Goal: Transaction & Acquisition: Obtain resource

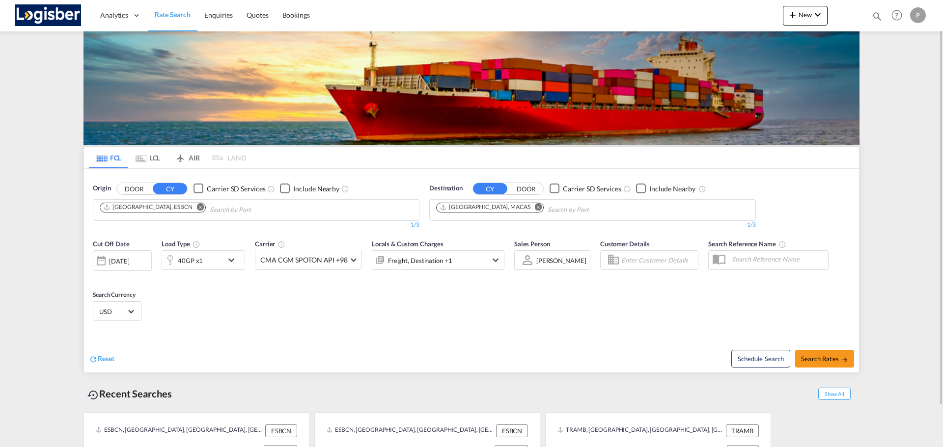
click at [535, 205] on md-icon "Remove" at bounding box center [538, 206] width 7 height 7
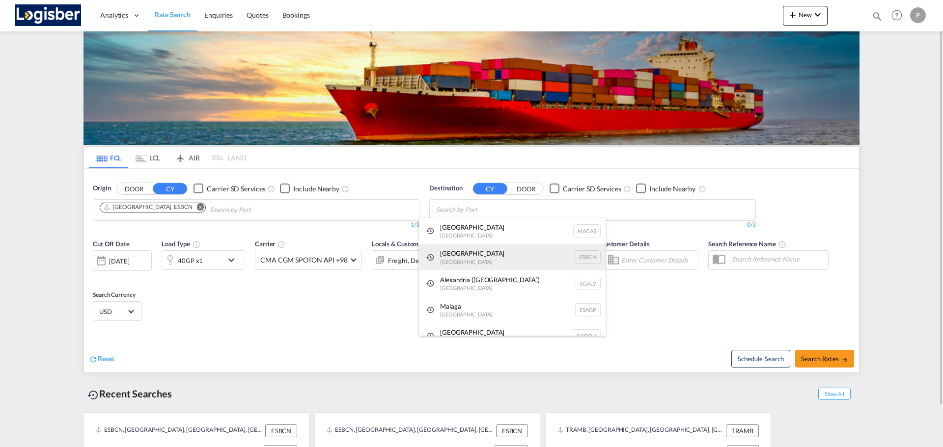
click at [470, 255] on div "[GEOGRAPHIC_DATA] [GEOGRAPHIC_DATA] ESBCN" at bounding box center [512, 257] width 187 height 27
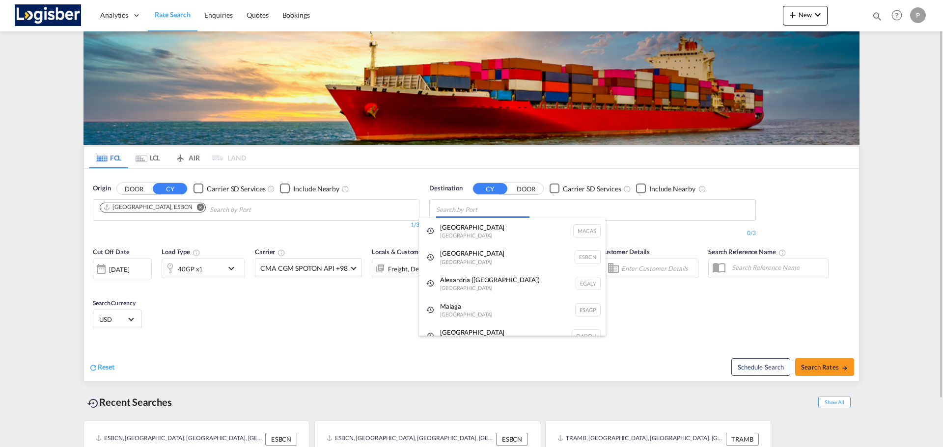
click at [471, 210] on body "Analytics Dashboard Rate Search Enquiries Quotes Bookings" at bounding box center [471, 223] width 943 height 447
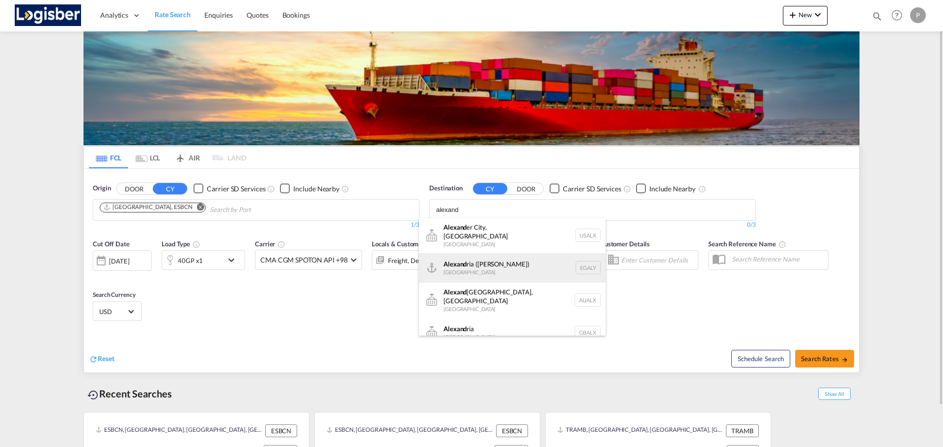
type input "alexand"
click at [488, 254] on div "[PERSON_NAME] ([GEOGRAPHIC_DATA]) [GEOGRAPHIC_DATA] EGALY" at bounding box center [512, 267] width 187 height 29
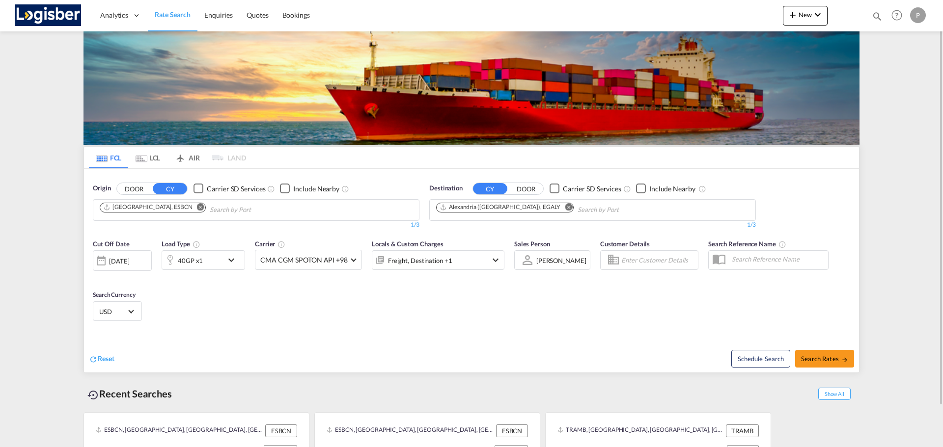
click at [210, 263] on div "40GP x1" at bounding box center [192, 260] width 61 height 20
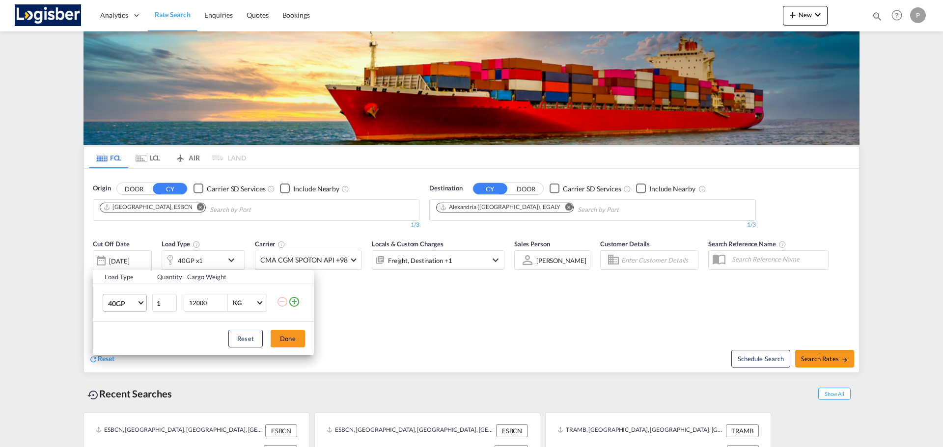
click at [137, 302] on md-select-value "40GP" at bounding box center [126, 303] width 39 height 17
click at [121, 277] on div "20GP" at bounding box center [116, 280] width 17 height 10
click at [294, 342] on button "Done" at bounding box center [288, 339] width 34 height 18
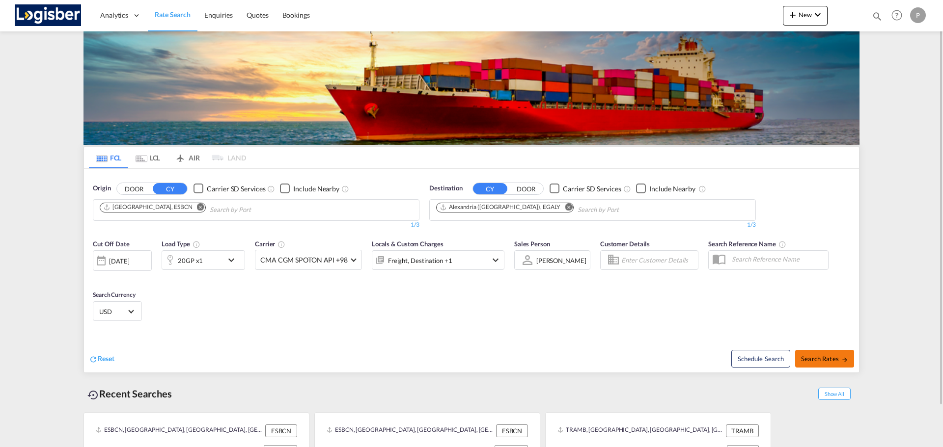
click at [830, 353] on button "Search Rates" at bounding box center [824, 359] width 59 height 18
type input "ESBCN to EGALY / [DATE]"
